Goal: Task Accomplishment & Management: Complete application form

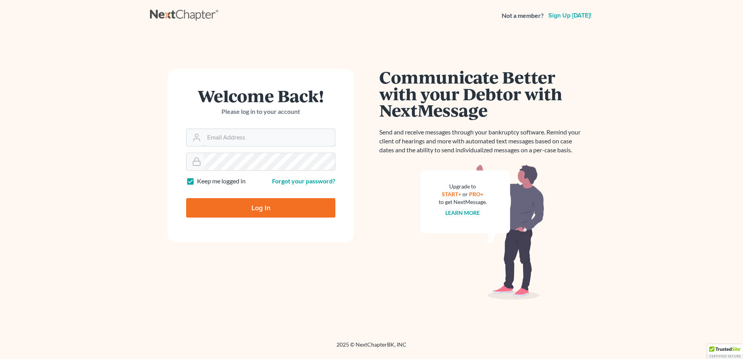
type input "[EMAIL_ADDRESS][DOMAIN_NAME]"
click at [295, 208] on input "Log In" at bounding box center [260, 207] width 149 height 19
type input "Thinking..."
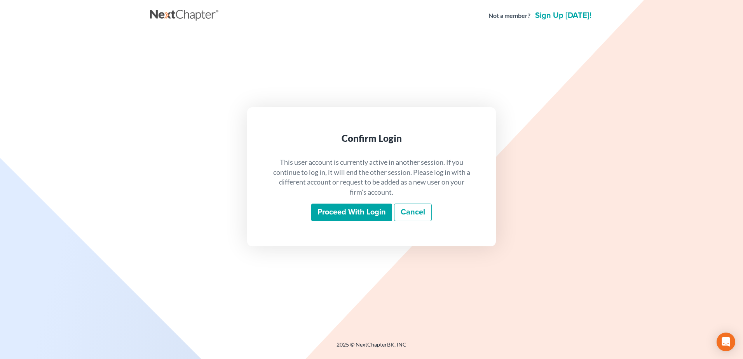
click at [325, 213] on input "Proceed with login" at bounding box center [351, 213] width 81 height 18
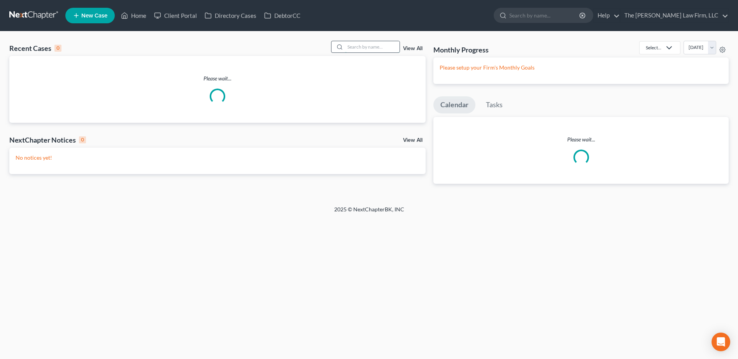
click at [363, 47] on input "search" at bounding box center [372, 46] width 54 height 11
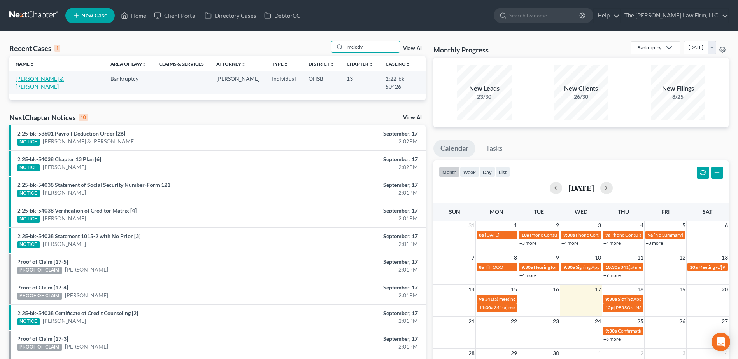
type input "melody"
click at [64, 79] on link "[PERSON_NAME] & [PERSON_NAME]" at bounding box center [40, 82] width 48 height 14
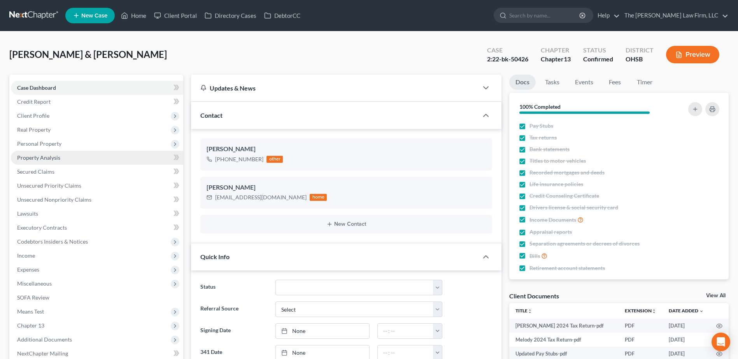
scroll to position [5121, 0]
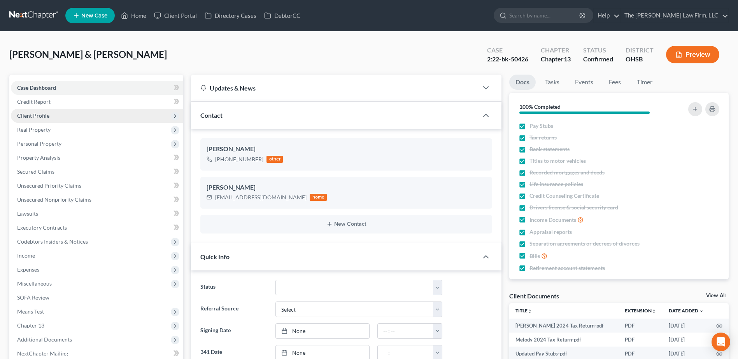
click at [58, 111] on span "Client Profile" at bounding box center [97, 116] width 172 height 14
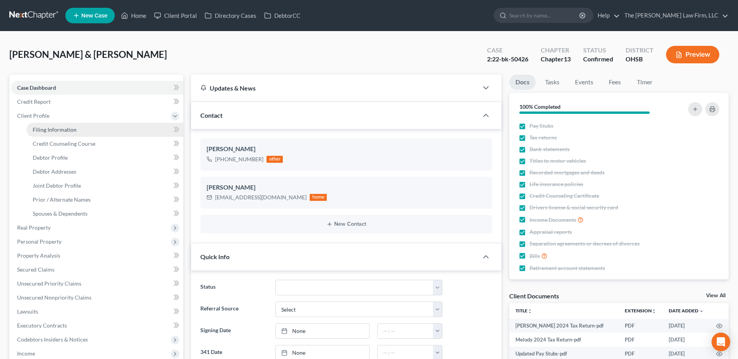
click at [60, 126] on span "Filing Information" at bounding box center [55, 129] width 44 height 7
select select "1"
select select "3"
select select "36"
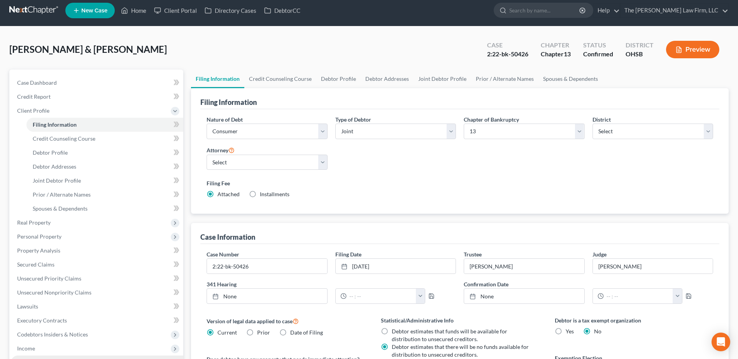
scroll to position [78, 0]
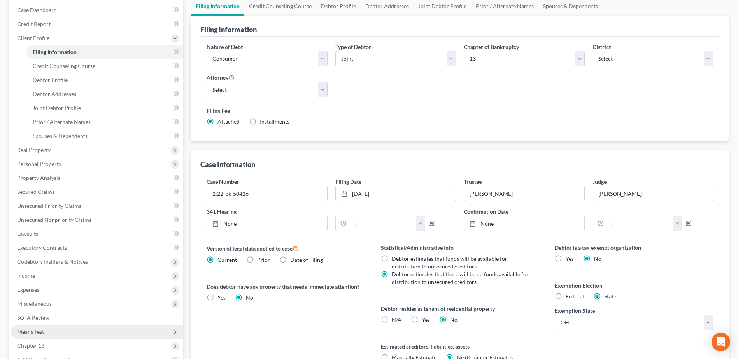
click at [40, 335] on span "Means Test" at bounding box center [30, 332] width 27 height 7
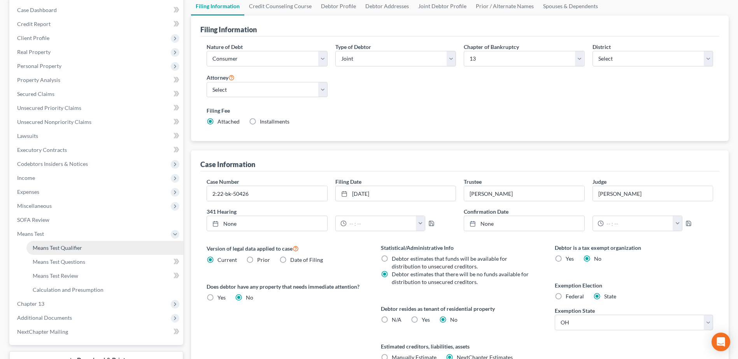
click at [68, 250] on span "Means Test Qualifier" at bounding box center [57, 248] width 49 height 7
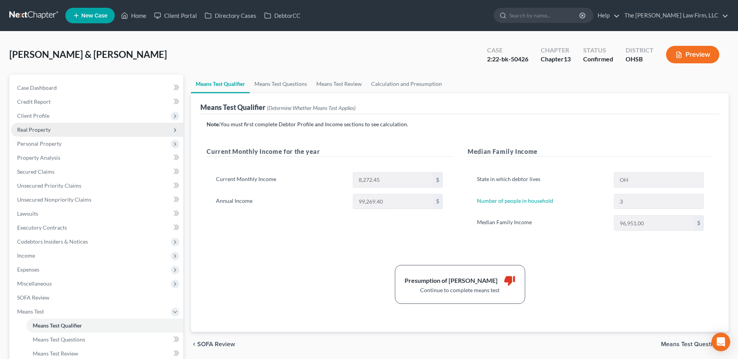
drag, startPoint x: 41, startPoint y: 133, endPoint x: 45, endPoint y: 131, distance: 4.3
click at [41, 133] on span "Real Property" at bounding box center [97, 130] width 172 height 14
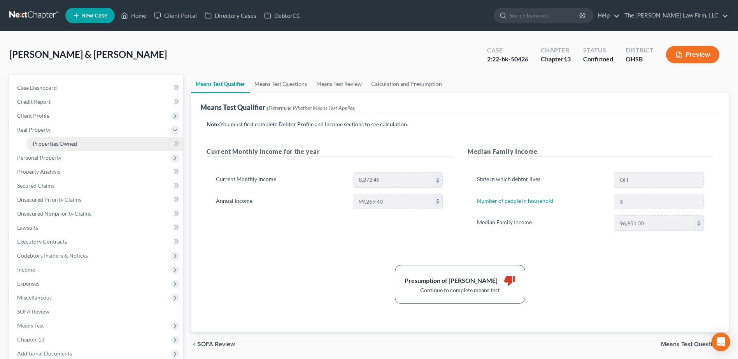
click at [58, 146] on span "Properties Owned" at bounding box center [55, 143] width 44 height 7
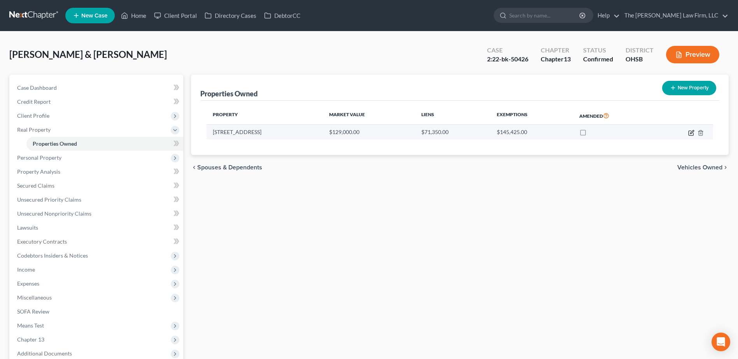
click at [689, 130] on icon "button" at bounding box center [691, 133] width 6 height 6
select select "36"
select select "1"
select select "0"
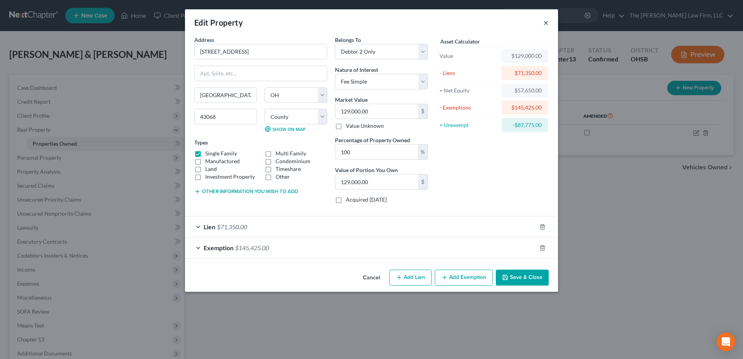
click at [546, 23] on button "×" at bounding box center [546, 22] width 5 height 9
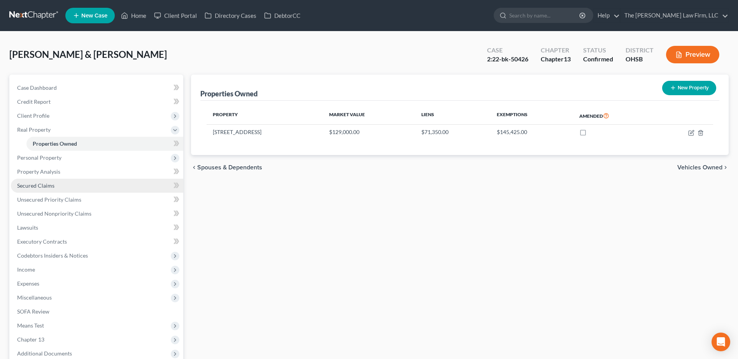
click at [57, 184] on link "Secured Claims" at bounding box center [97, 186] width 172 height 14
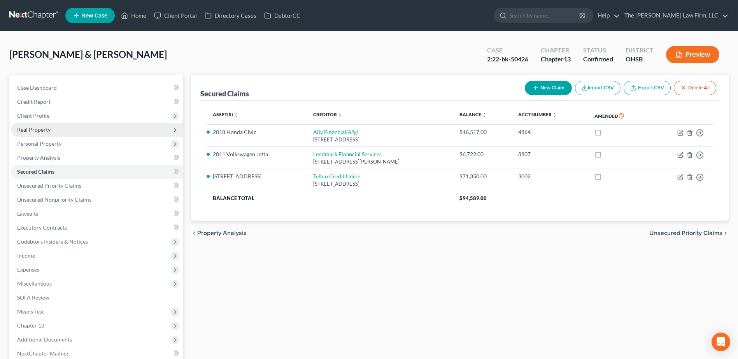
click at [19, 129] on span "Real Property" at bounding box center [33, 129] width 33 height 7
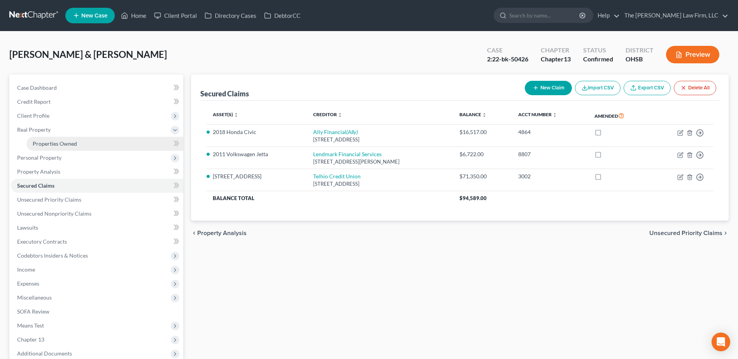
click at [36, 144] on span "Properties Owned" at bounding box center [55, 143] width 44 height 7
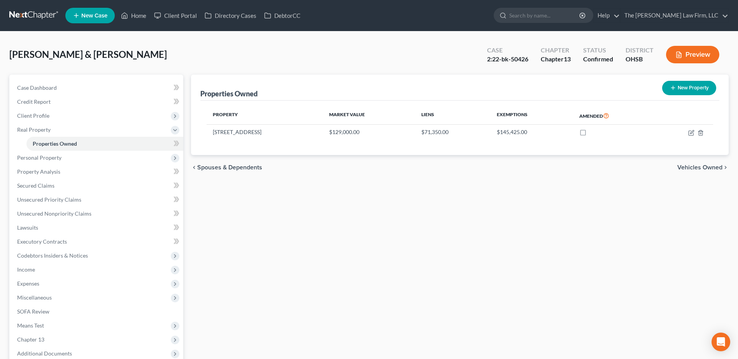
click at [37, 15] on link at bounding box center [34, 16] width 50 height 14
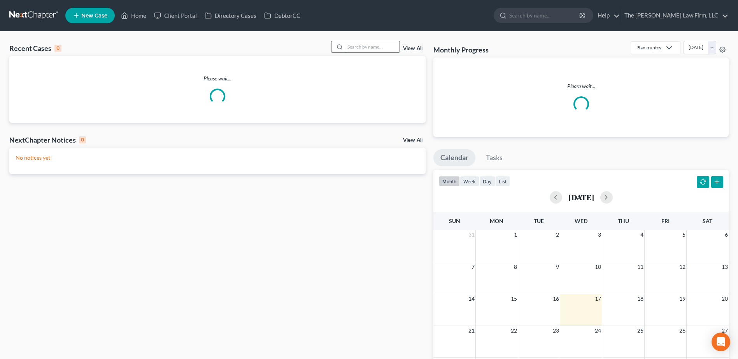
click at [363, 47] on input "search" at bounding box center [372, 46] width 54 height 11
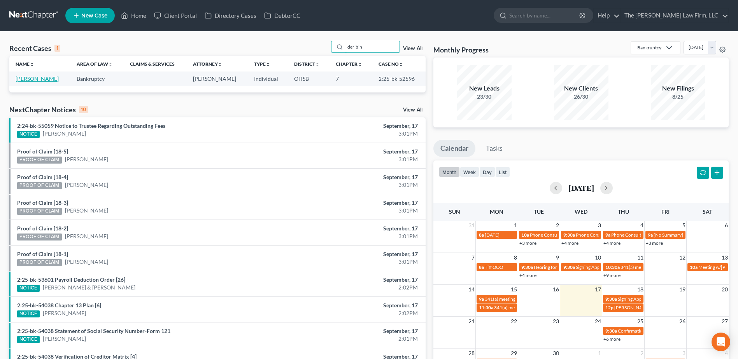
type input "deribin"
click at [42, 77] on link "Deribin, Michael" at bounding box center [37, 78] width 43 height 7
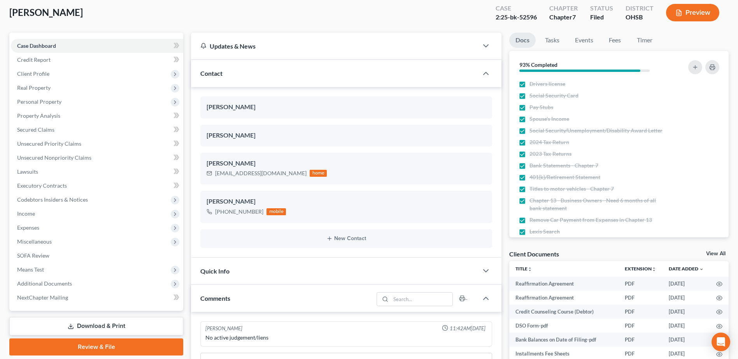
scroll to position [117, 0]
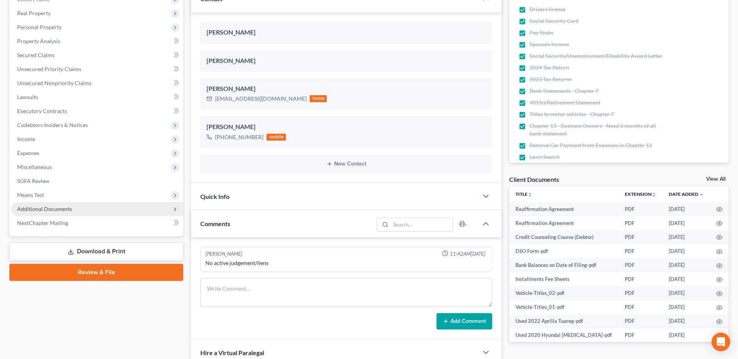
click at [47, 206] on span "Additional Documents" at bounding box center [44, 209] width 55 height 7
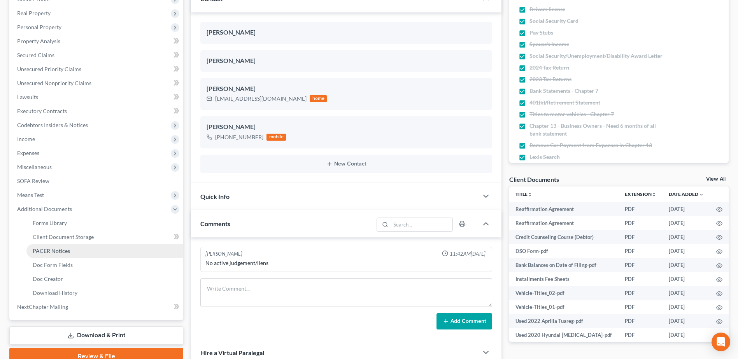
click at [44, 252] on span "PACER Notices" at bounding box center [51, 251] width 37 height 7
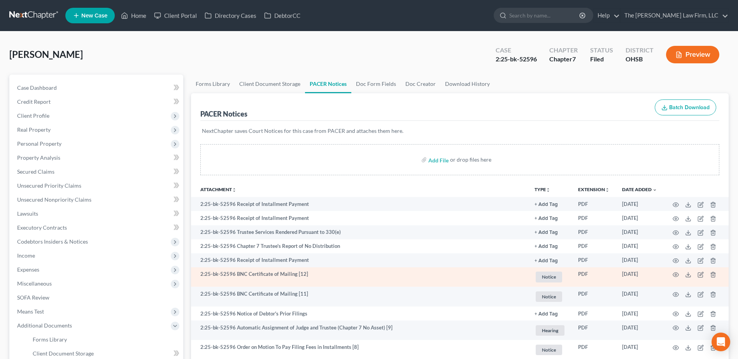
scroll to position [39, 0]
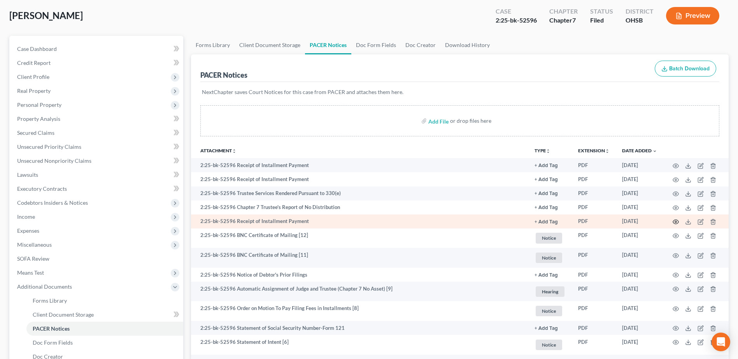
click at [677, 220] on icon "button" at bounding box center [676, 222] width 6 height 4
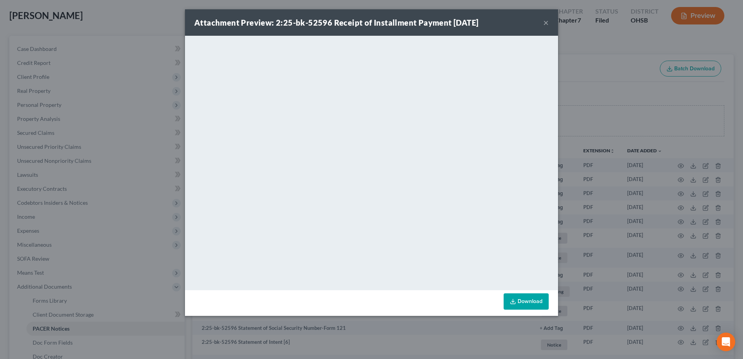
click at [544, 18] on button "×" at bounding box center [546, 22] width 5 height 9
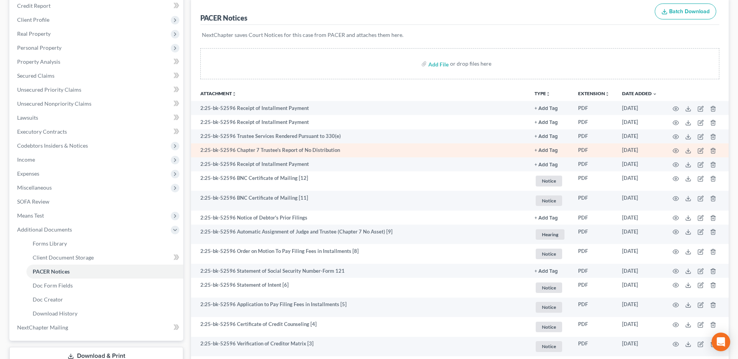
scroll to position [78, 0]
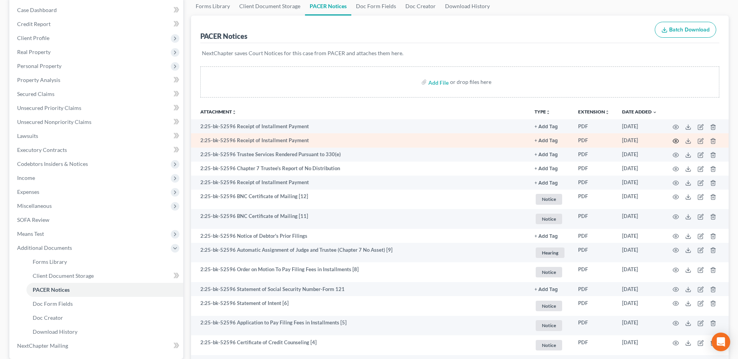
click at [676, 140] on circle "button" at bounding box center [676, 141] width 2 height 2
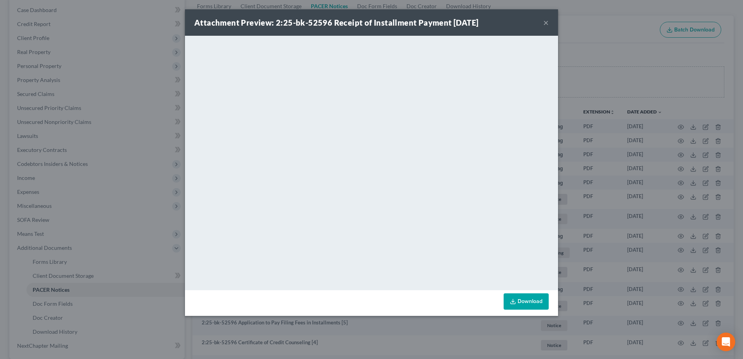
click at [546, 19] on button "×" at bounding box center [546, 22] width 5 height 9
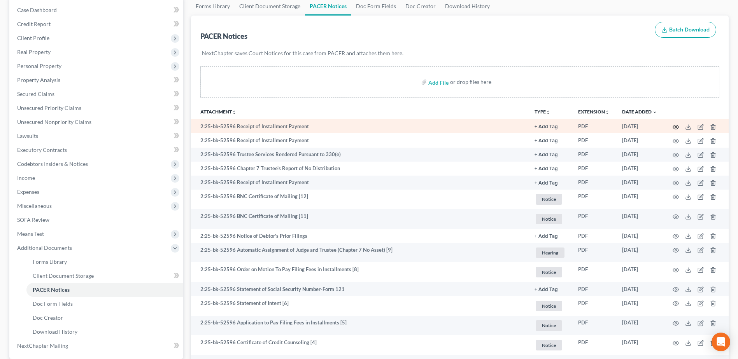
click at [675, 127] on icon "button" at bounding box center [675, 127] width 6 height 6
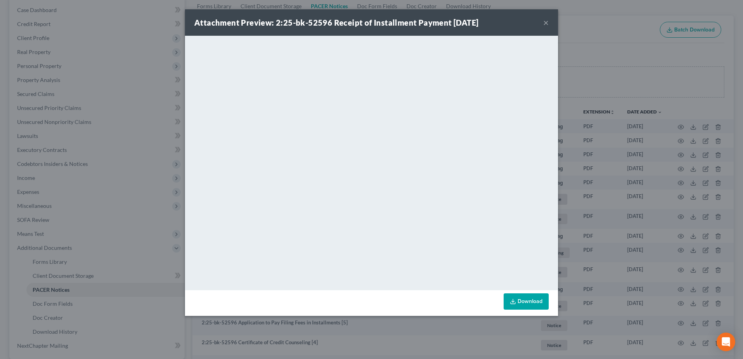
click at [547, 22] on button "×" at bounding box center [546, 22] width 5 height 9
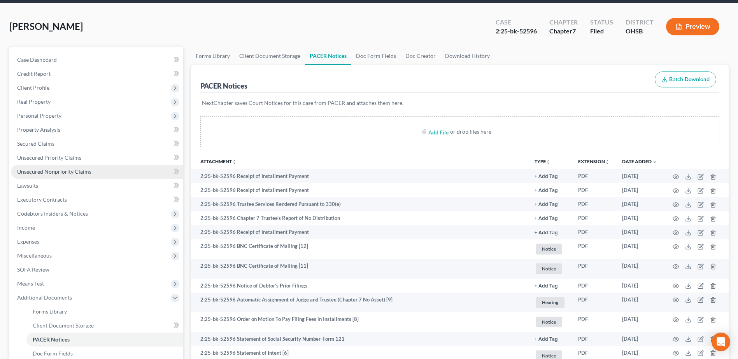
scroll to position [0, 0]
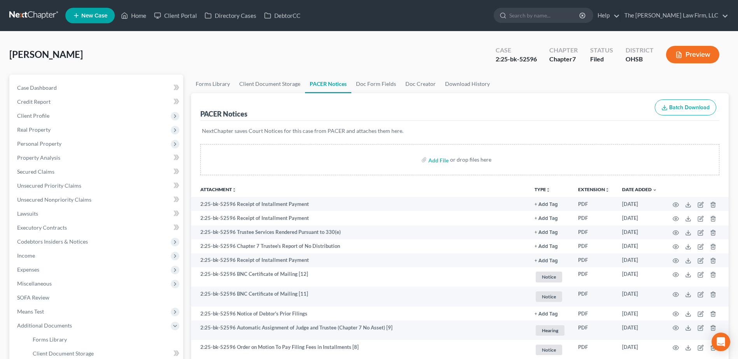
click at [36, 17] on link at bounding box center [34, 16] width 50 height 14
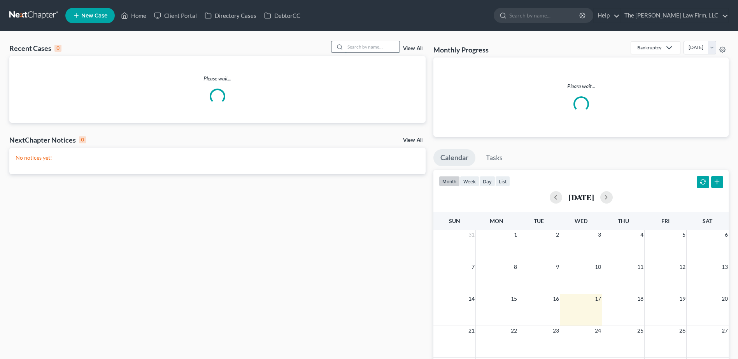
click at [361, 45] on input "search" at bounding box center [372, 46] width 54 height 11
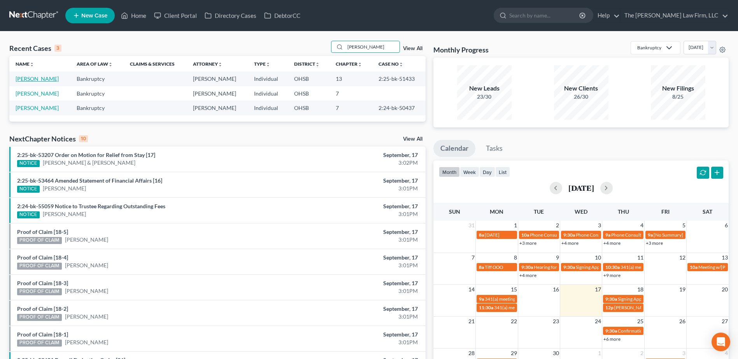
type input "donna"
click at [33, 80] on link "Jordan-Beard, Donna" at bounding box center [37, 78] width 43 height 7
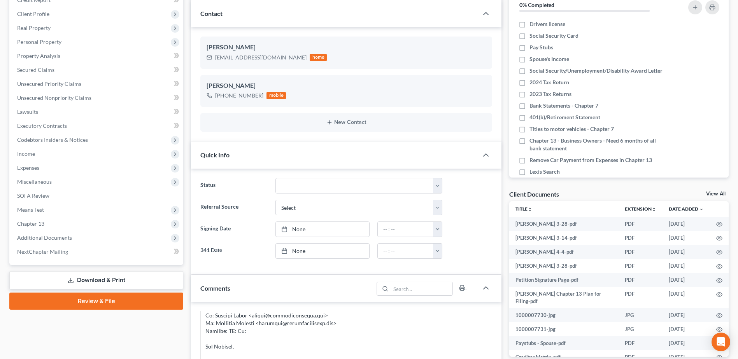
scroll to position [233, 0]
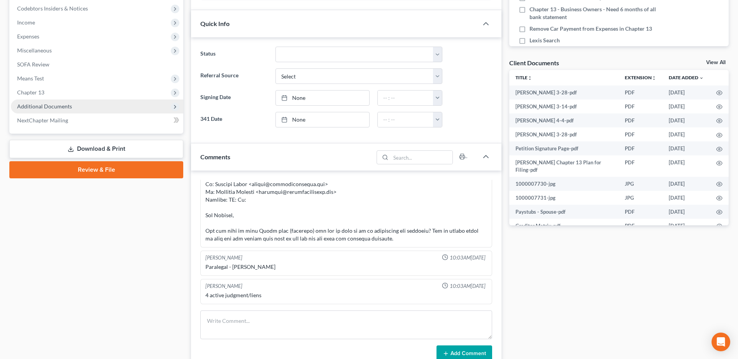
click at [48, 102] on span "Additional Documents" at bounding box center [97, 107] width 172 height 14
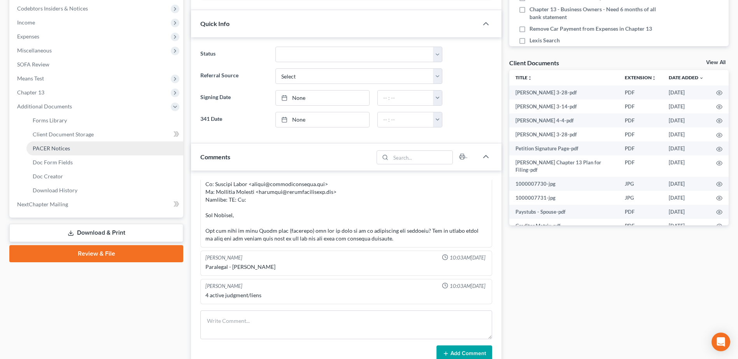
click at [55, 151] on span "PACER Notices" at bounding box center [51, 148] width 37 height 7
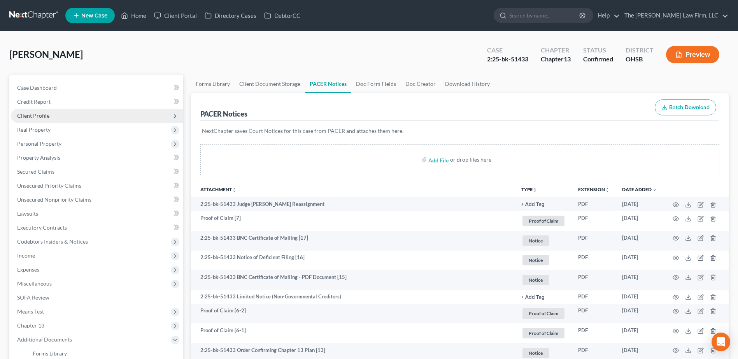
click at [54, 115] on span "Client Profile" at bounding box center [97, 116] width 172 height 14
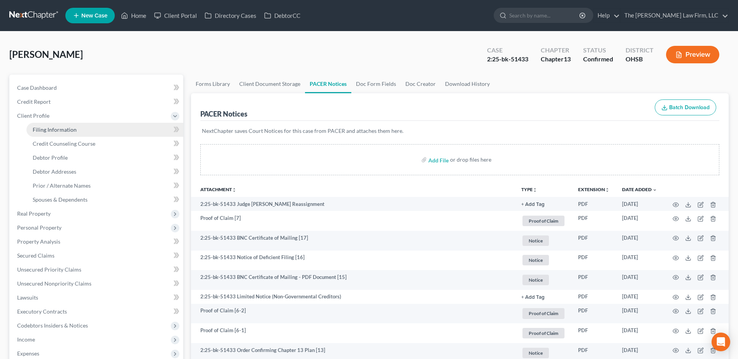
click at [58, 132] on span "Filing Information" at bounding box center [55, 129] width 44 height 7
select select "1"
select select "0"
select select "3"
select select "36"
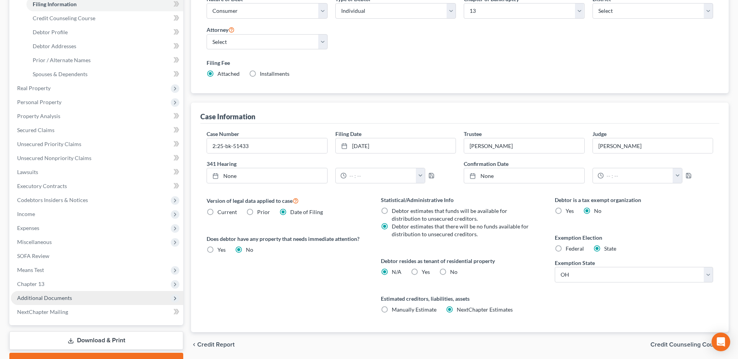
scroll to position [166, 0]
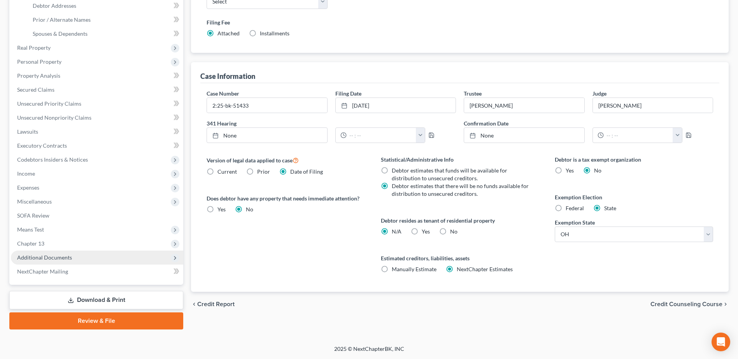
click at [65, 260] on span "Additional Documents" at bounding box center [44, 257] width 55 height 7
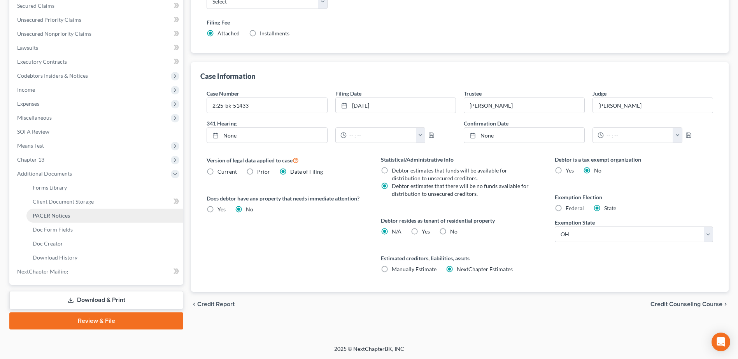
click at [49, 218] on span "PACER Notices" at bounding box center [51, 215] width 37 height 7
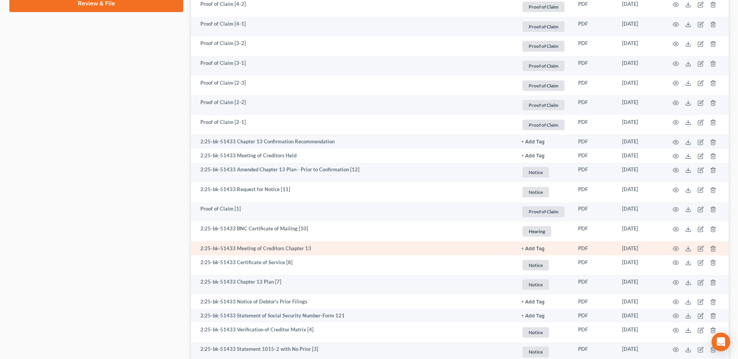
scroll to position [586, 0]
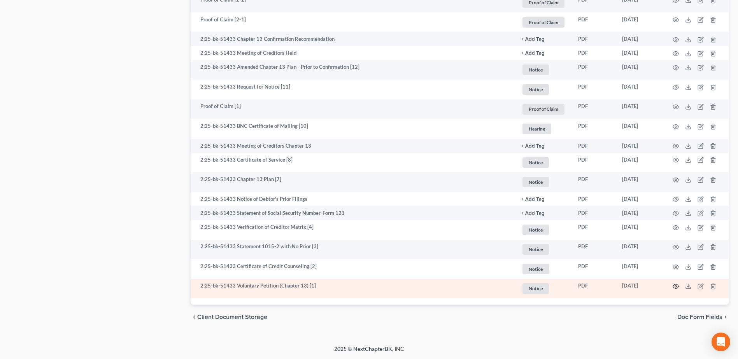
click at [675, 288] on icon "button" at bounding box center [675, 286] width 6 height 6
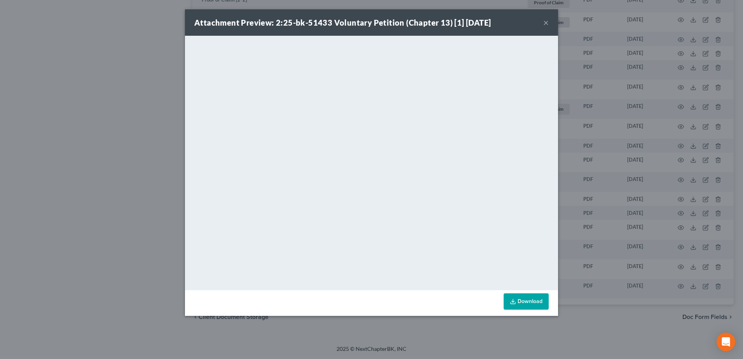
drag, startPoint x: 546, startPoint y: 20, endPoint x: 438, endPoint y: 5, distance: 108.7
click at [546, 20] on button "×" at bounding box center [546, 22] width 5 height 9
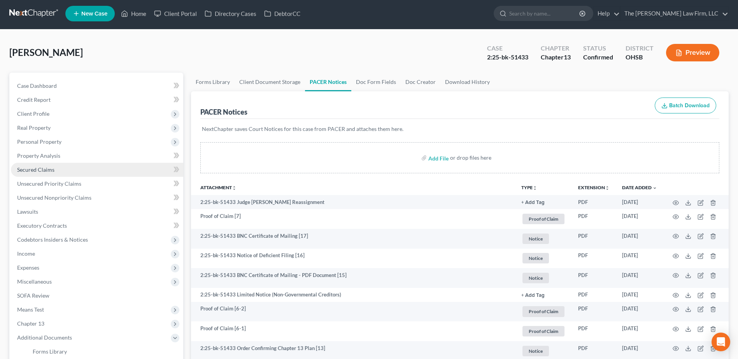
scroll to position [0, 0]
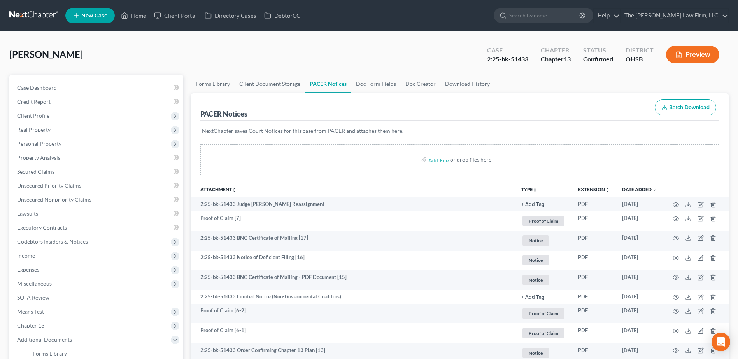
drag, startPoint x: 49, startPoint y: 114, endPoint x: 52, endPoint y: 129, distance: 15.9
click at [49, 114] on span "Client Profile" at bounding box center [97, 116] width 172 height 14
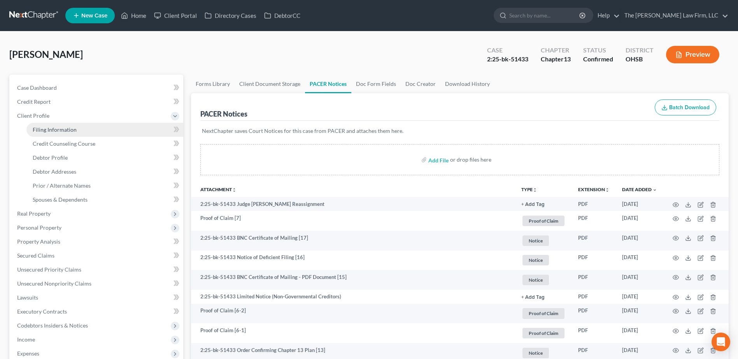
click at [54, 134] on link "Filing Information" at bounding box center [104, 130] width 157 height 14
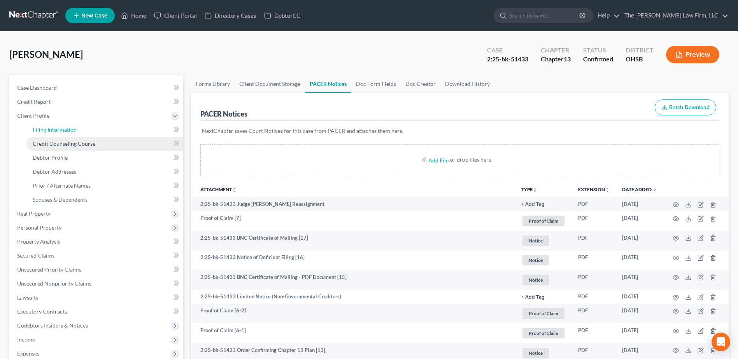
select select "1"
select select "0"
select select "3"
select select "62"
select select "2"
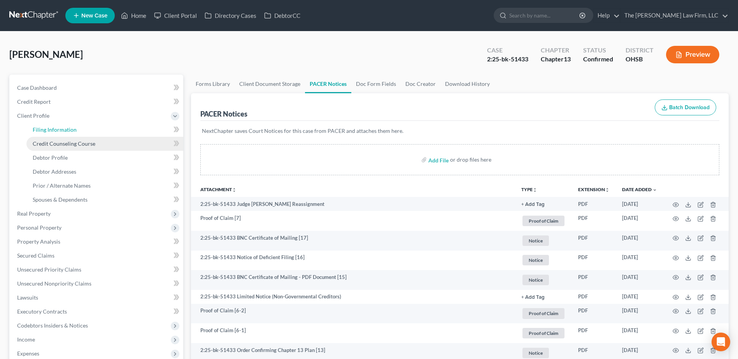
select select "36"
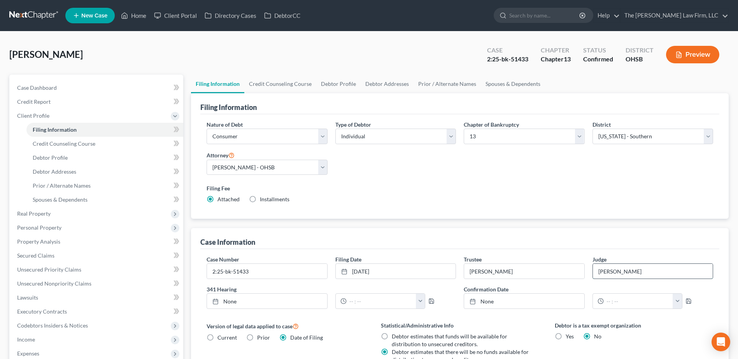
click at [653, 276] on input "Hoffman" at bounding box center [653, 271] width 120 height 15
type input "Strelow Cobb"
click at [36, 13] on link at bounding box center [34, 16] width 50 height 14
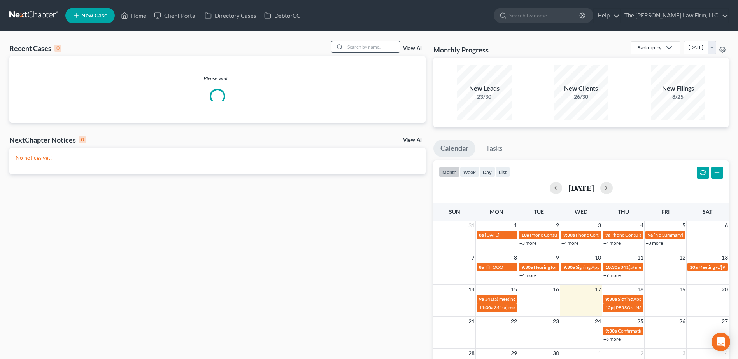
click at [351, 47] on input "search" at bounding box center [372, 46] width 54 height 11
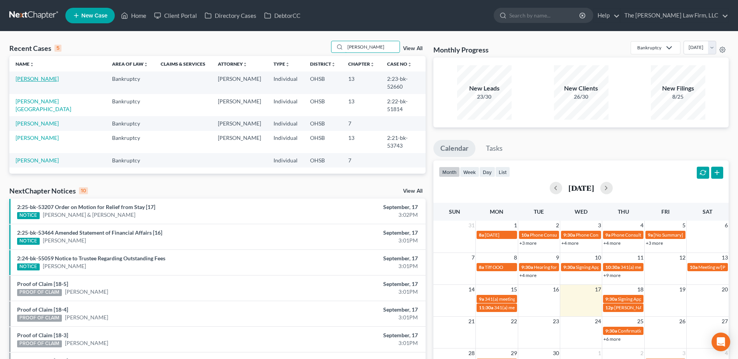
type input "harris"
click at [34, 78] on link "Harris, Christina" at bounding box center [37, 78] width 43 height 7
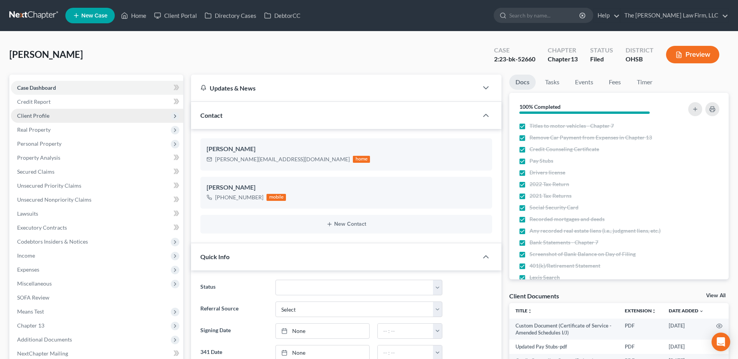
click at [35, 117] on span "Client Profile" at bounding box center [33, 115] width 32 height 7
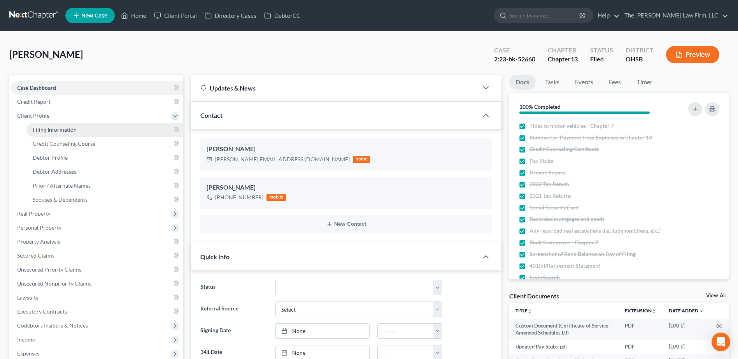
scroll to position [885, 0]
click at [41, 129] on span "Filing Information" at bounding box center [55, 129] width 44 height 7
select select "1"
select select "0"
select select "3"
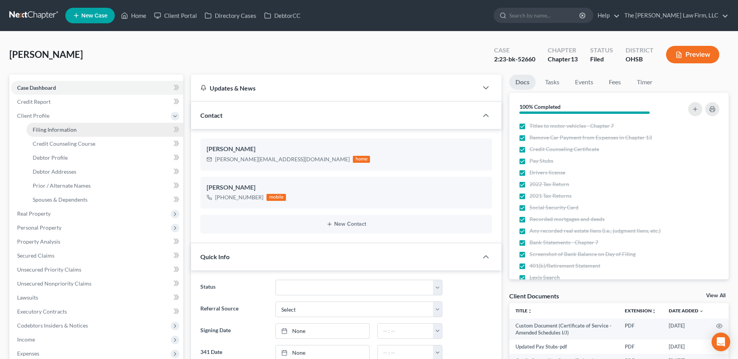
select select "36"
